Goal: Transaction & Acquisition: Obtain resource

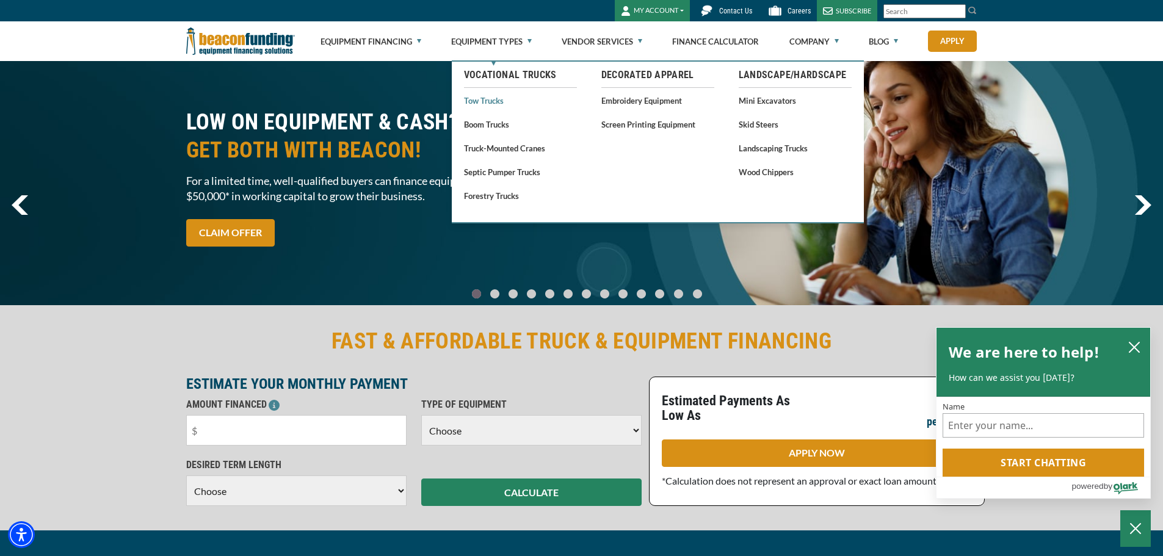
click at [498, 104] on link "Tow Trucks" at bounding box center [520, 100] width 113 height 15
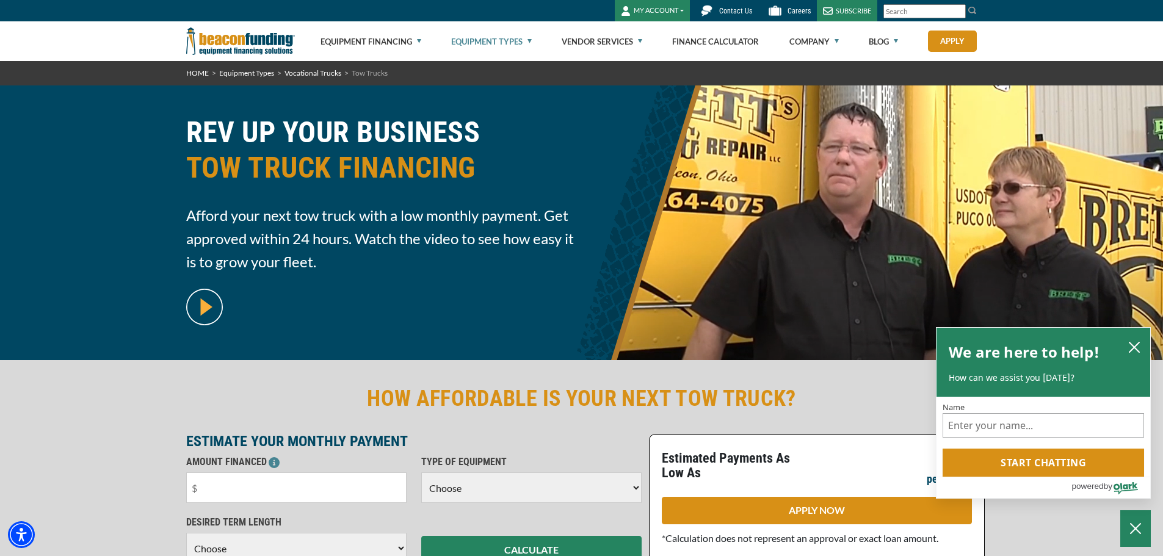
click at [215, 305] on img at bounding box center [204, 307] width 37 height 37
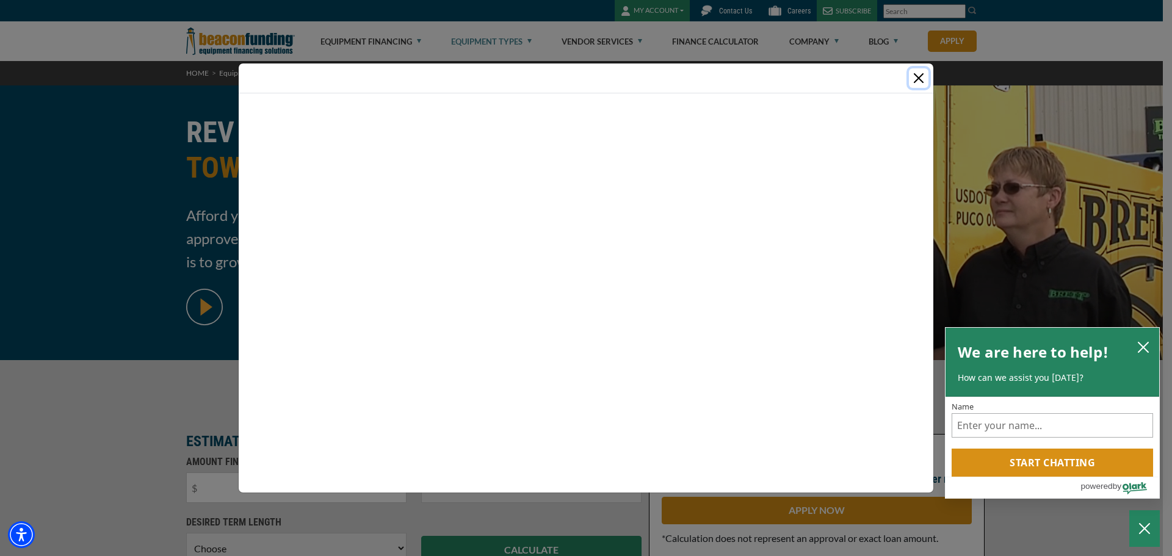
click at [916, 73] on button "Close" at bounding box center [919, 78] width 20 height 20
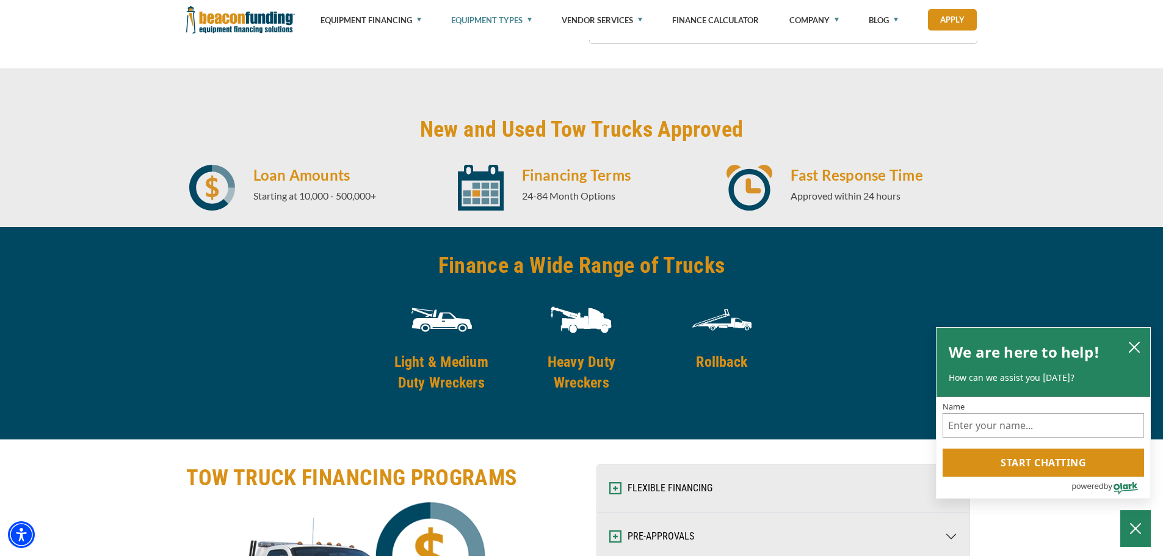
scroll to position [1587, 0]
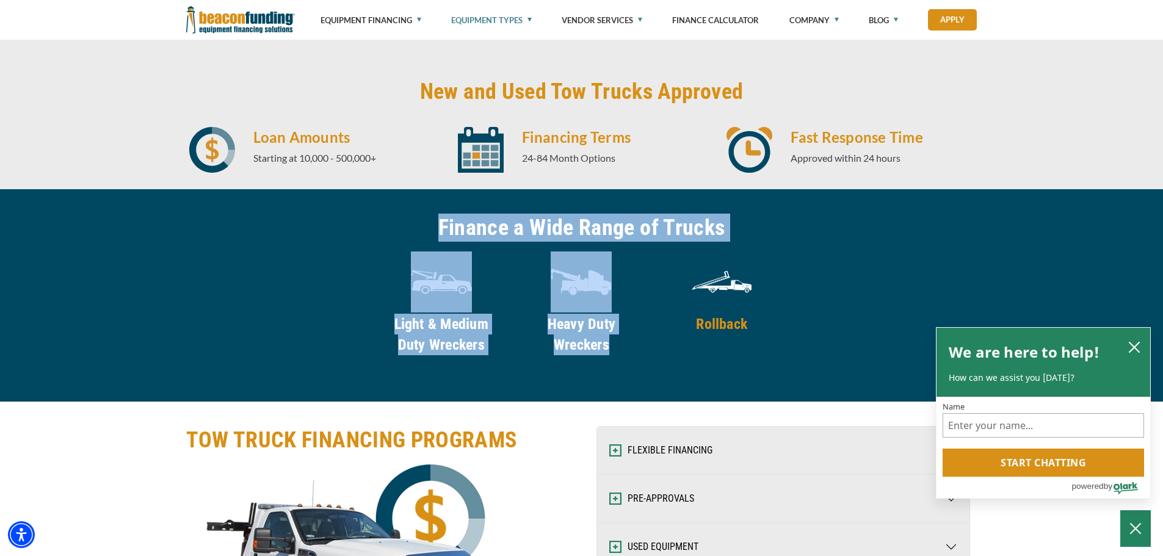
drag, startPoint x: 422, startPoint y: 225, endPoint x: 747, endPoint y: 244, distance: 325.3
click at [747, 244] on div "Finance a Wide Range of Trucks Light & Medium Duty Wreckers Heavy Duty Wreckers…" at bounding box center [582, 296] width 806 height 164
click at [748, 231] on div "Finance a Wide Range of Trucks Light & Medium Duty Wreckers Heavy Duty Wreckers…" at bounding box center [582, 296] width 806 height 164
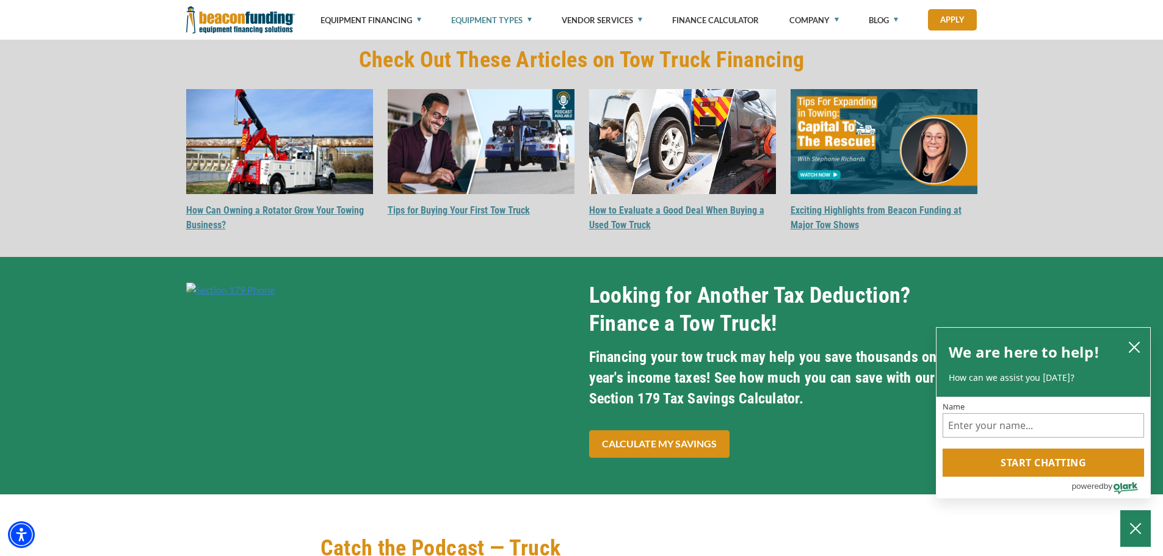
scroll to position [3541, 0]
